Goal: Find specific page/section: Find specific page/section

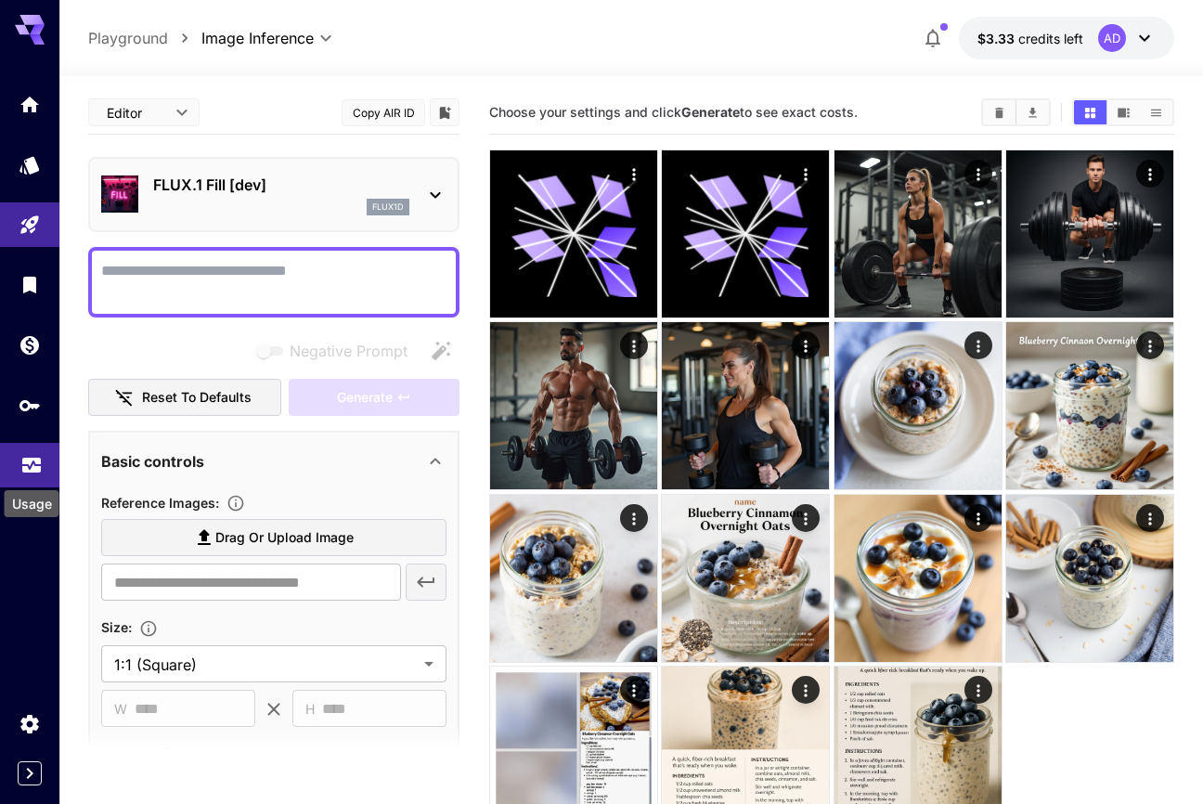
click at [35, 467] on icon "Usage" at bounding box center [31, 461] width 19 height 9
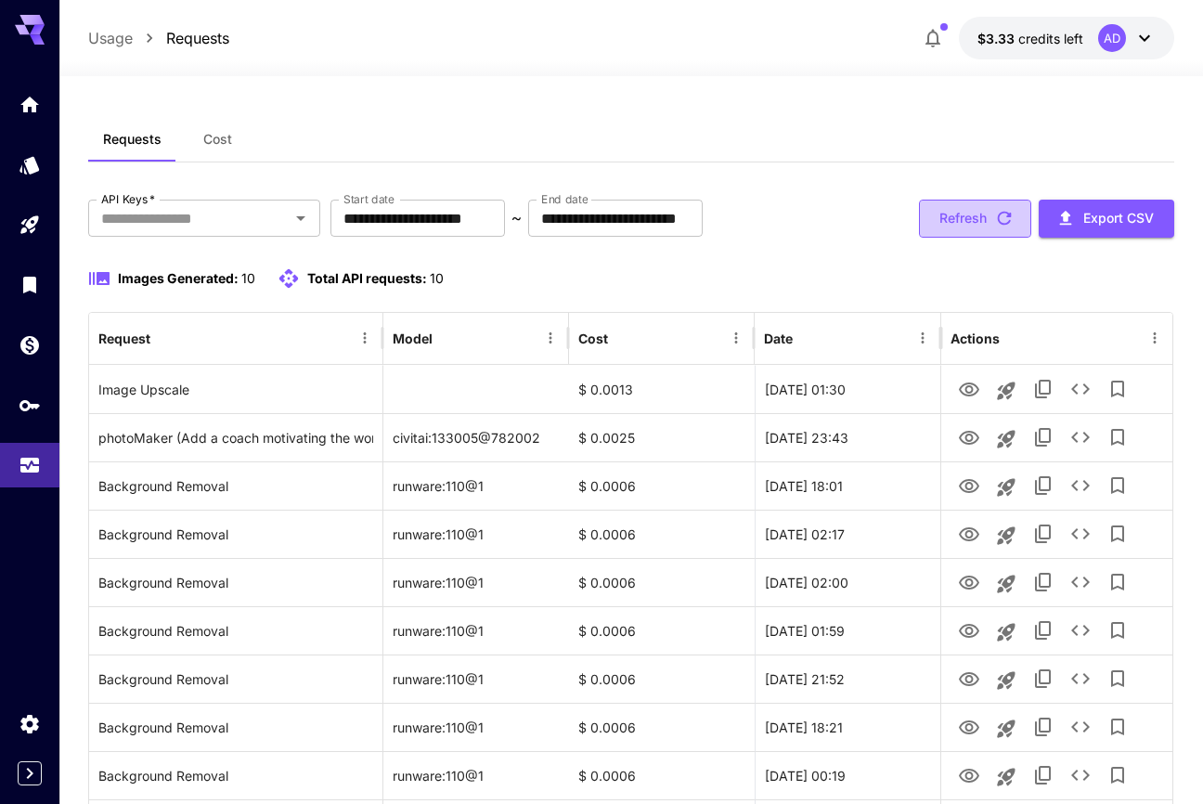
click at [979, 212] on button "Refresh" at bounding box center [975, 218] width 112 height 38
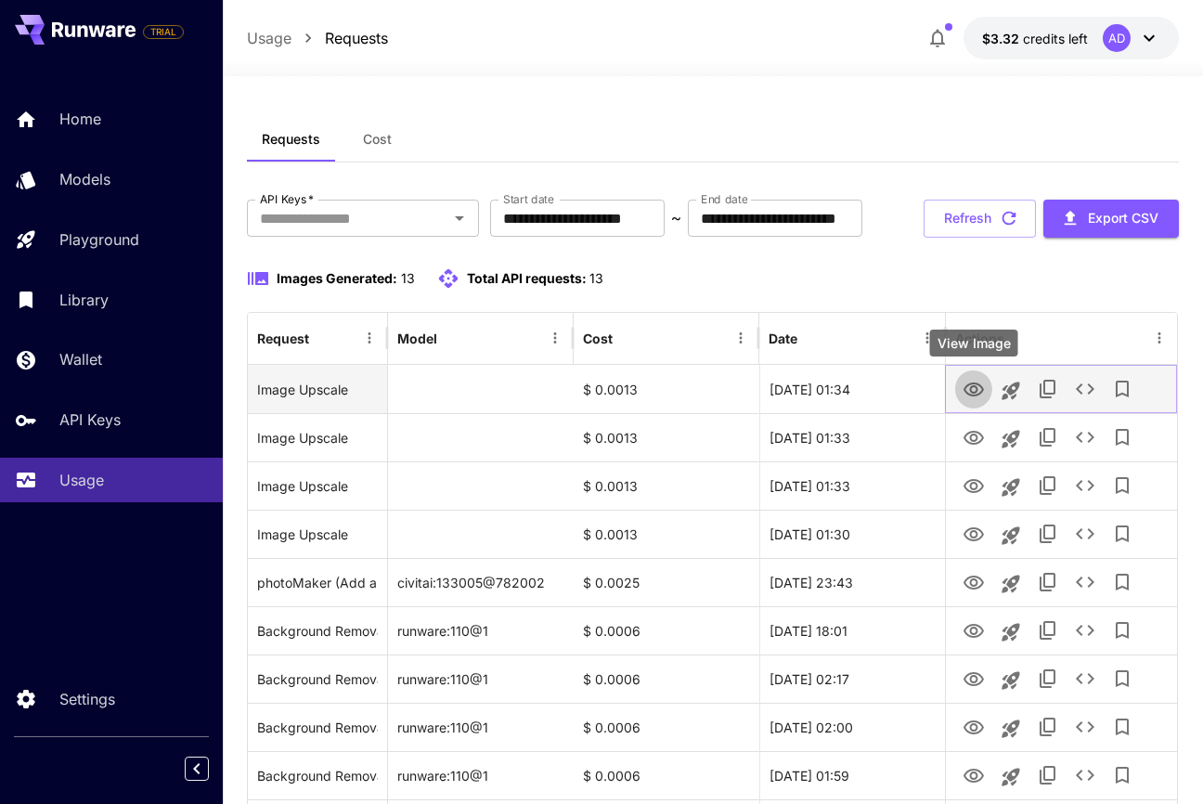
click at [972, 393] on icon "View Image" at bounding box center [973, 390] width 22 height 22
click at [1089, 389] on icon "See details" at bounding box center [1085, 389] width 22 height 22
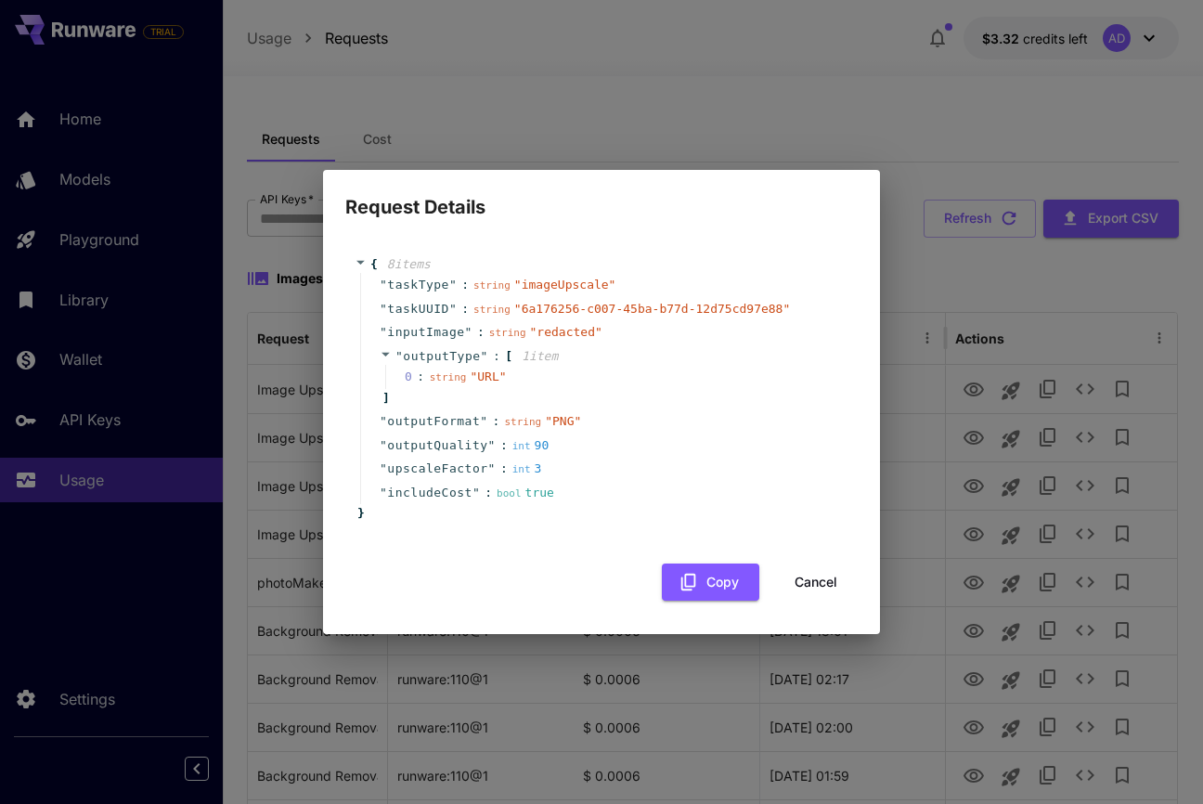
click at [811, 585] on button "Cancel" at bounding box center [816, 582] width 84 height 38
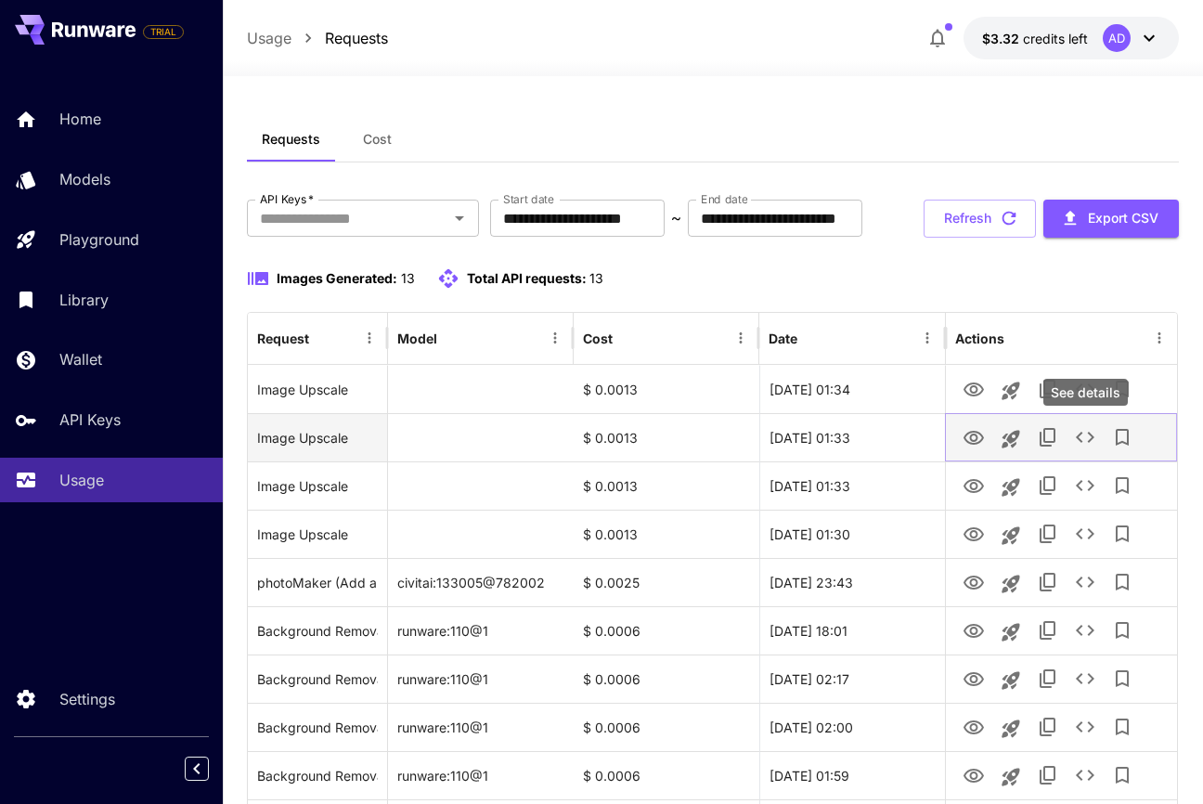
click at [1084, 437] on icon "See details" at bounding box center [1085, 437] width 22 height 22
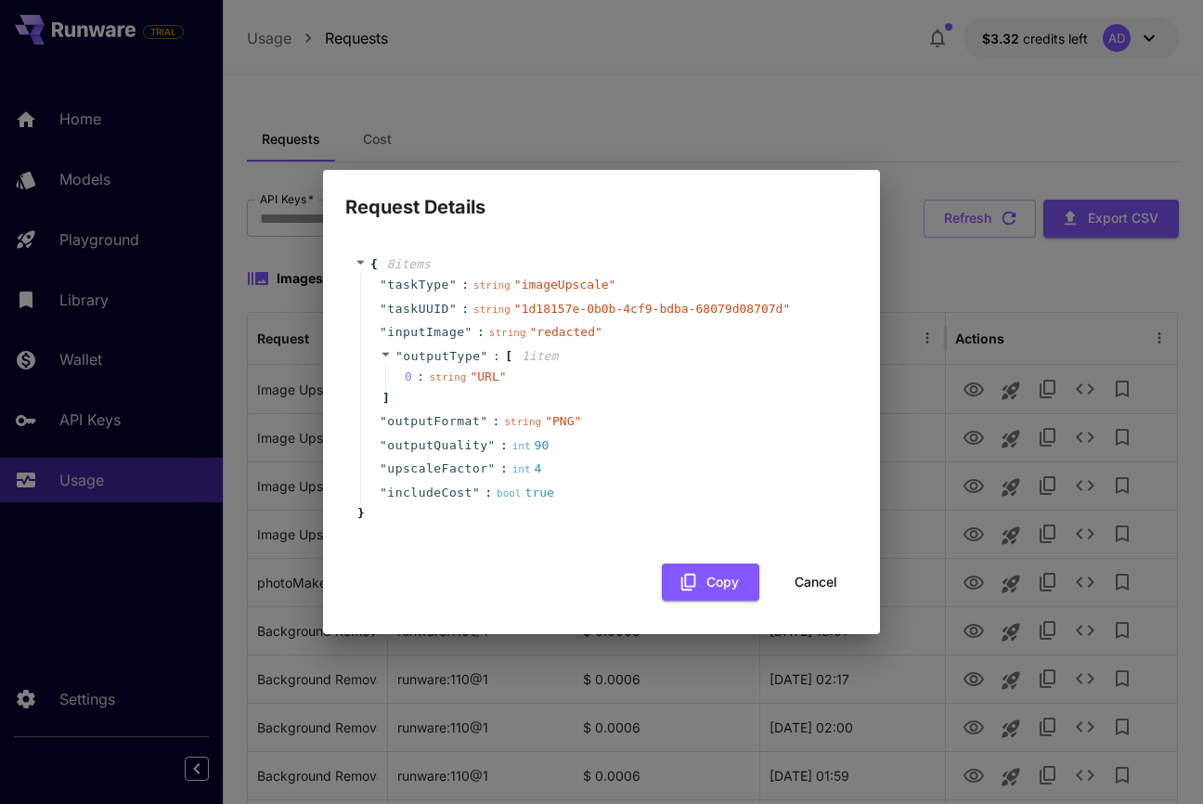
click at [809, 585] on button "Cancel" at bounding box center [816, 582] width 84 height 38
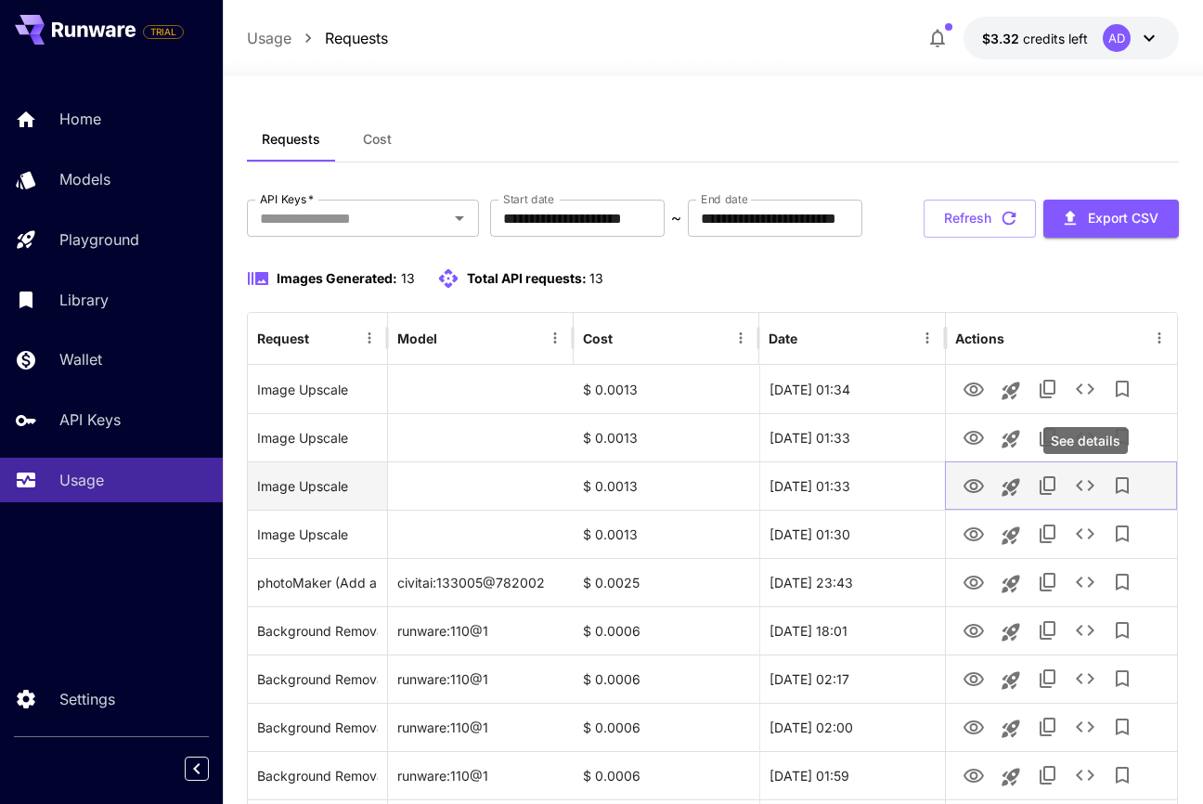
click at [1077, 485] on icon "See details" at bounding box center [1084, 485] width 19 height 11
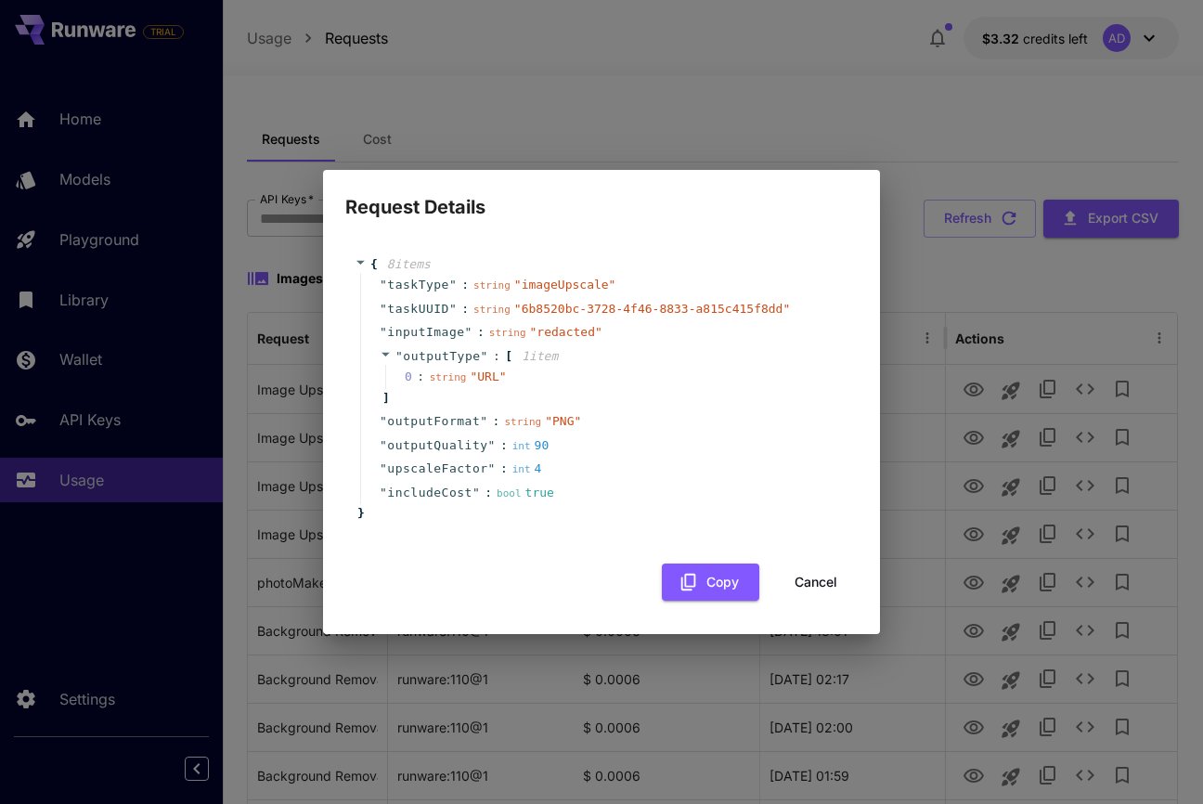
click at [805, 580] on button "Cancel" at bounding box center [816, 582] width 84 height 38
